Goal: Transaction & Acquisition: Purchase product/service

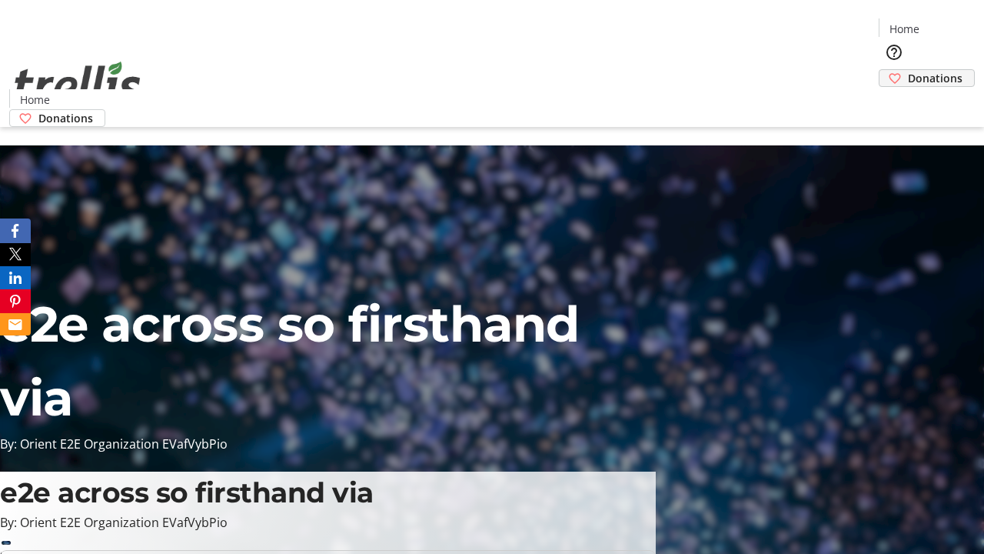
click at [908, 70] on span "Donations" at bounding box center [935, 78] width 55 height 16
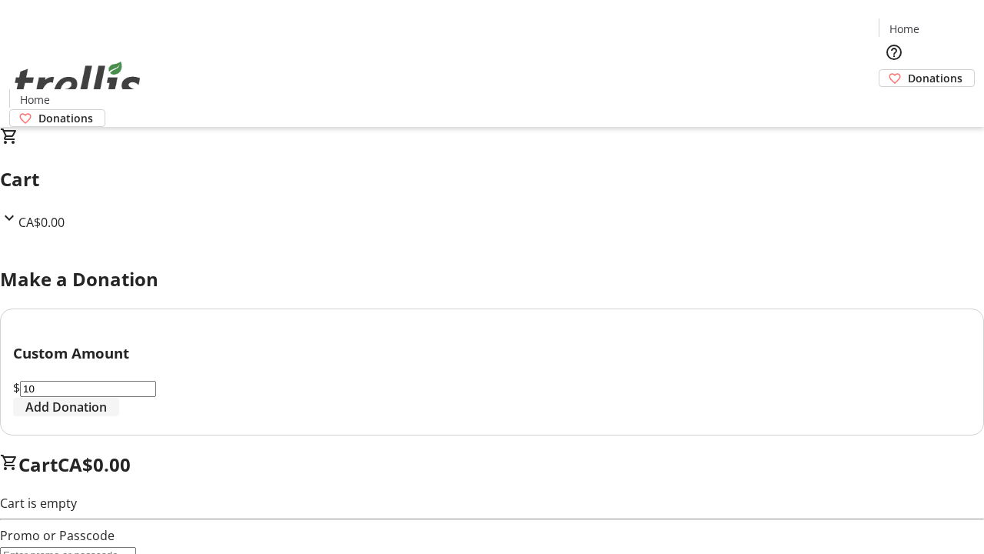
click at [107, 416] on span "Add Donation" at bounding box center [66, 407] width 82 height 18
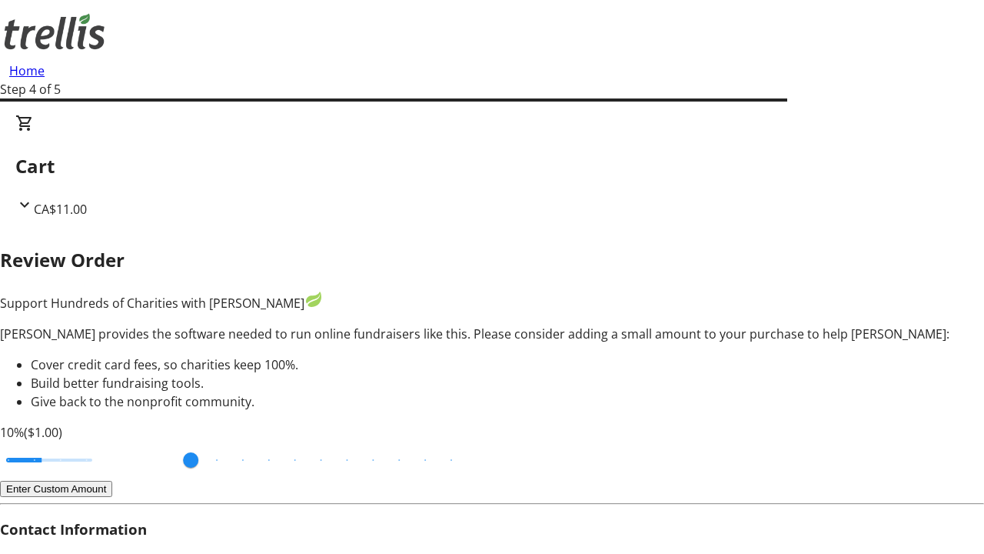
type input "3"
click at [104, 443] on input "Cover fees percentage" at bounding box center [49, 460] width 118 height 34
